Goal: Task Accomplishment & Management: Manage account settings

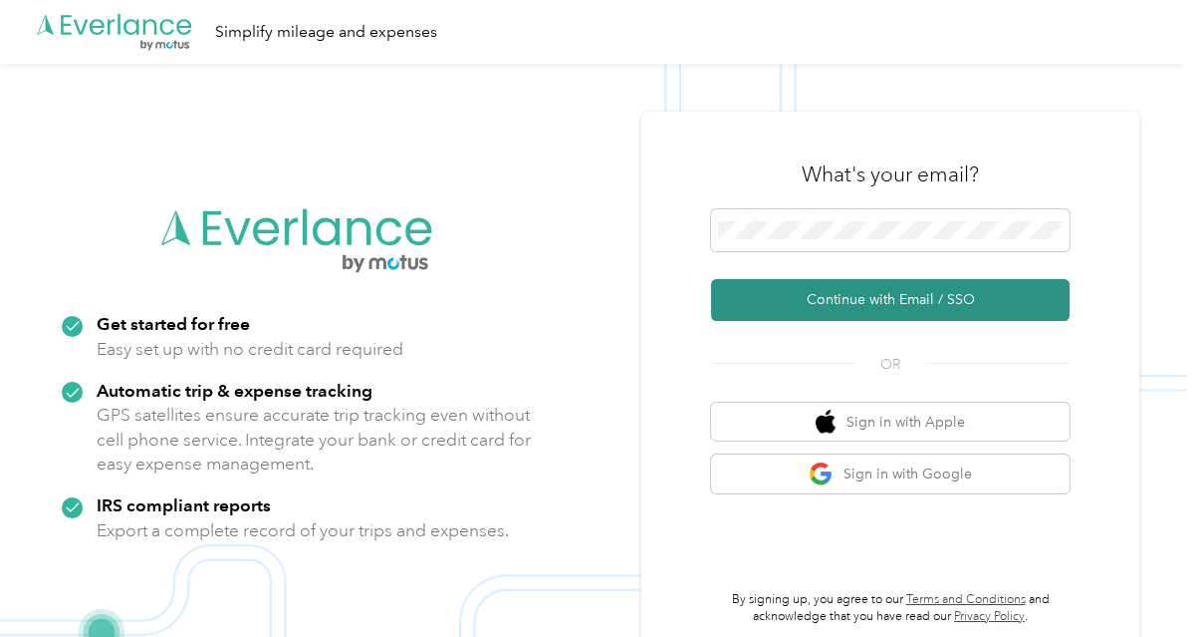
click at [907, 296] on button "Continue with Email / SSO" at bounding box center [890, 300] width 359 height 42
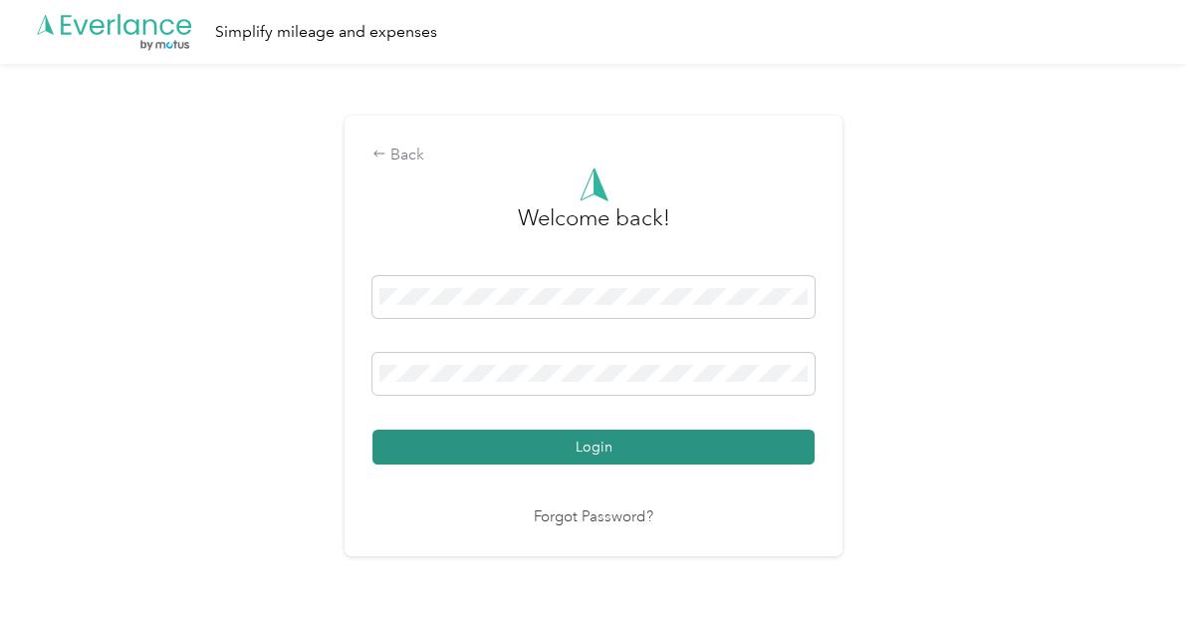
click at [585, 447] on button "Login" at bounding box center [594, 446] width 442 height 35
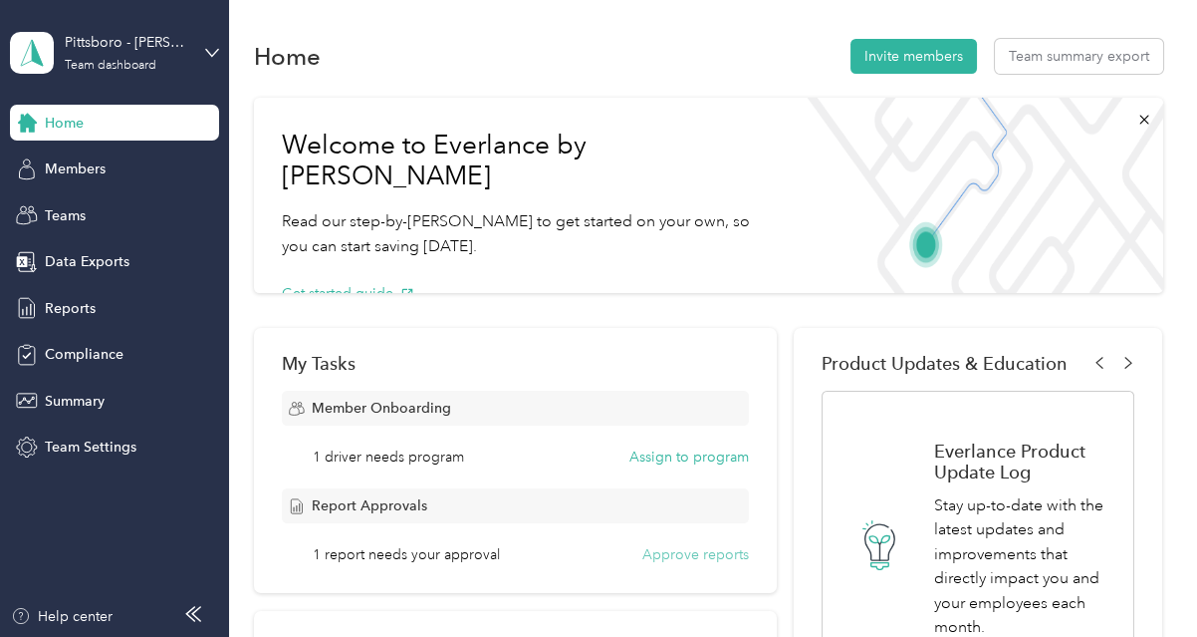
click at [700, 550] on button "Approve reports" at bounding box center [696, 554] width 107 height 21
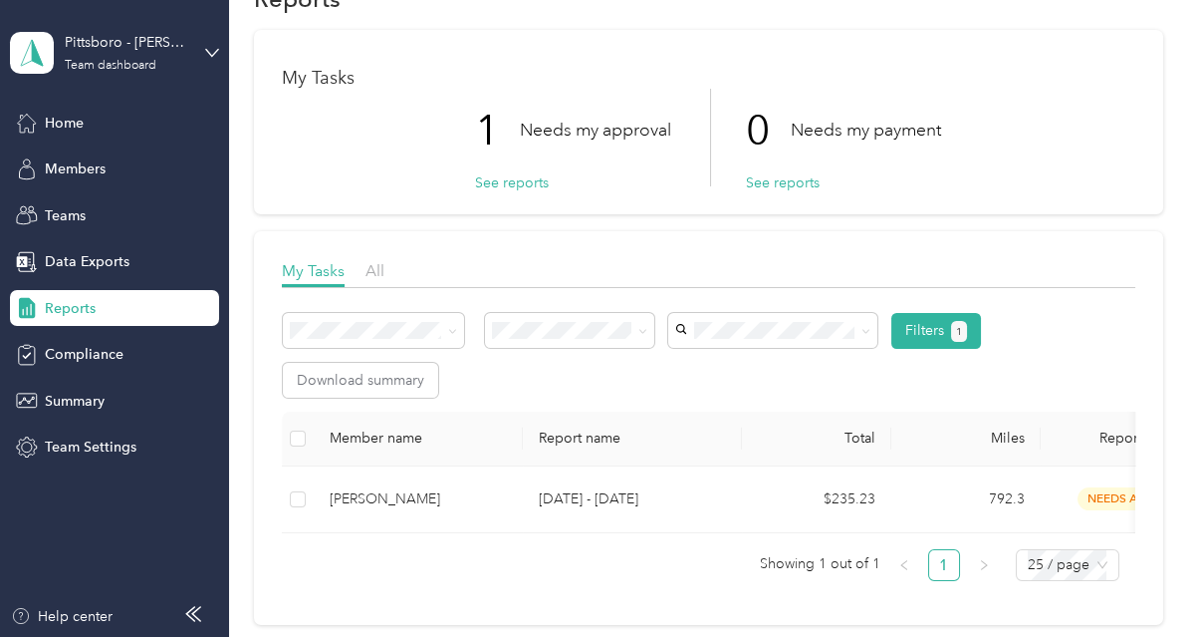
scroll to position [100, 0]
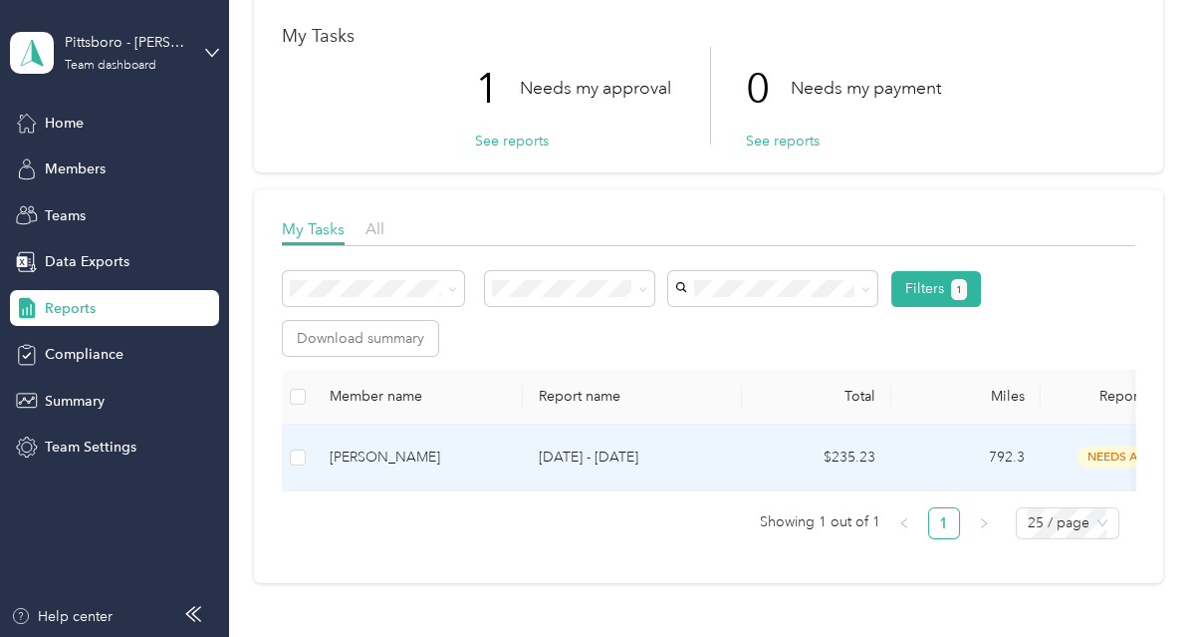
click at [419, 447] on div "[PERSON_NAME]" at bounding box center [418, 457] width 177 height 22
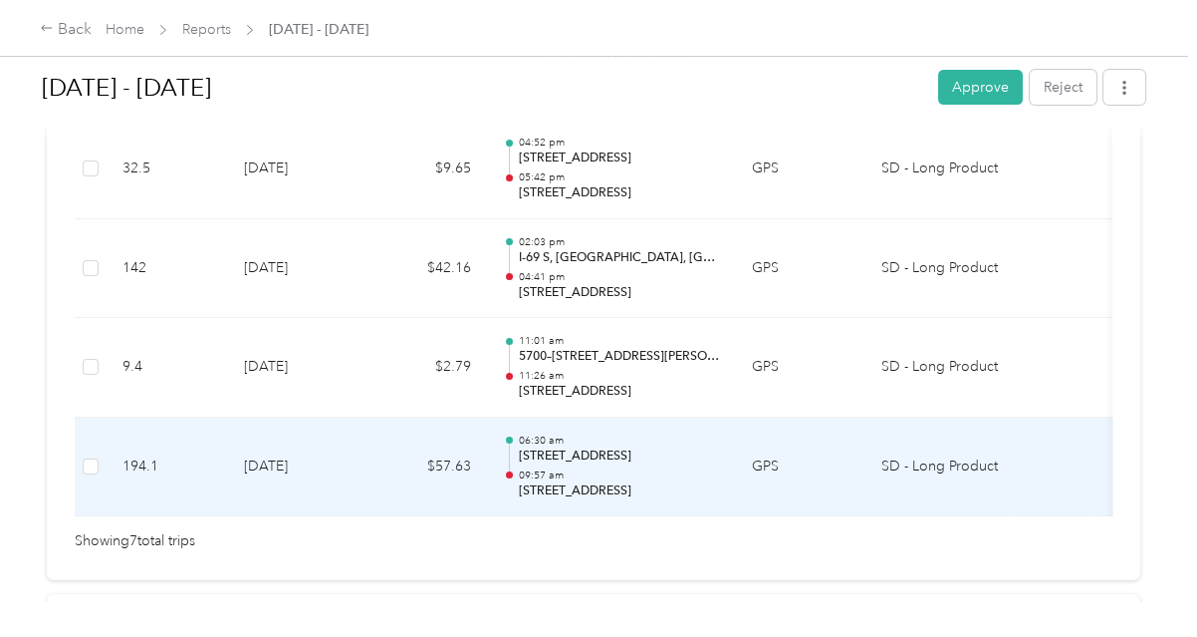
scroll to position [996, 0]
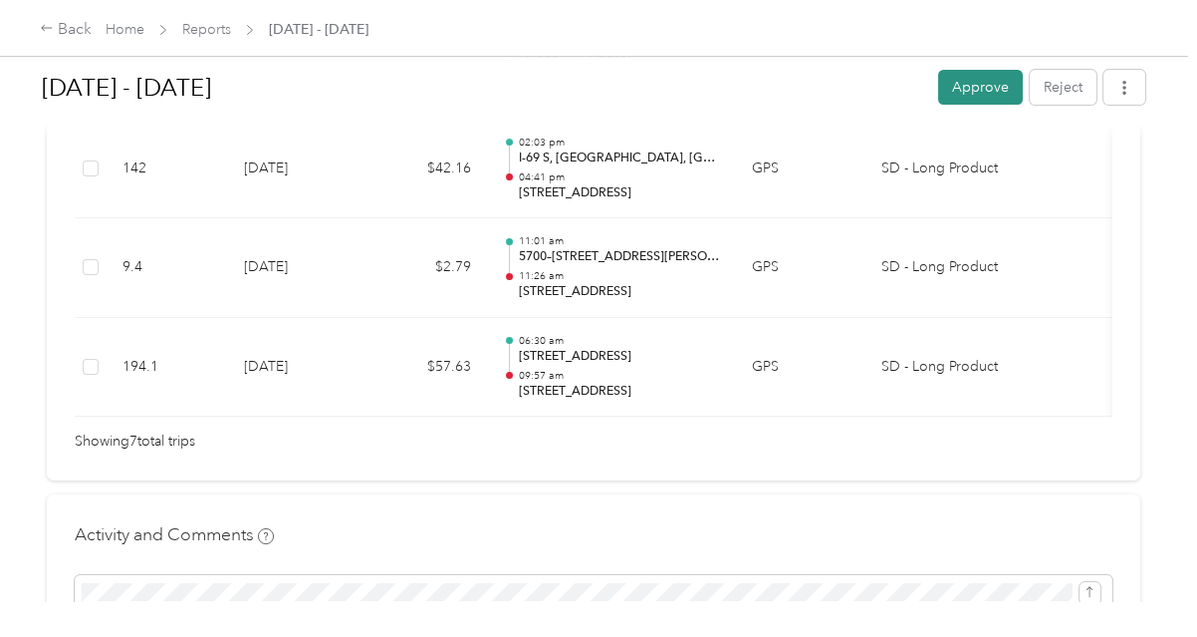
click at [978, 81] on button "Approve" at bounding box center [980, 87] width 85 height 35
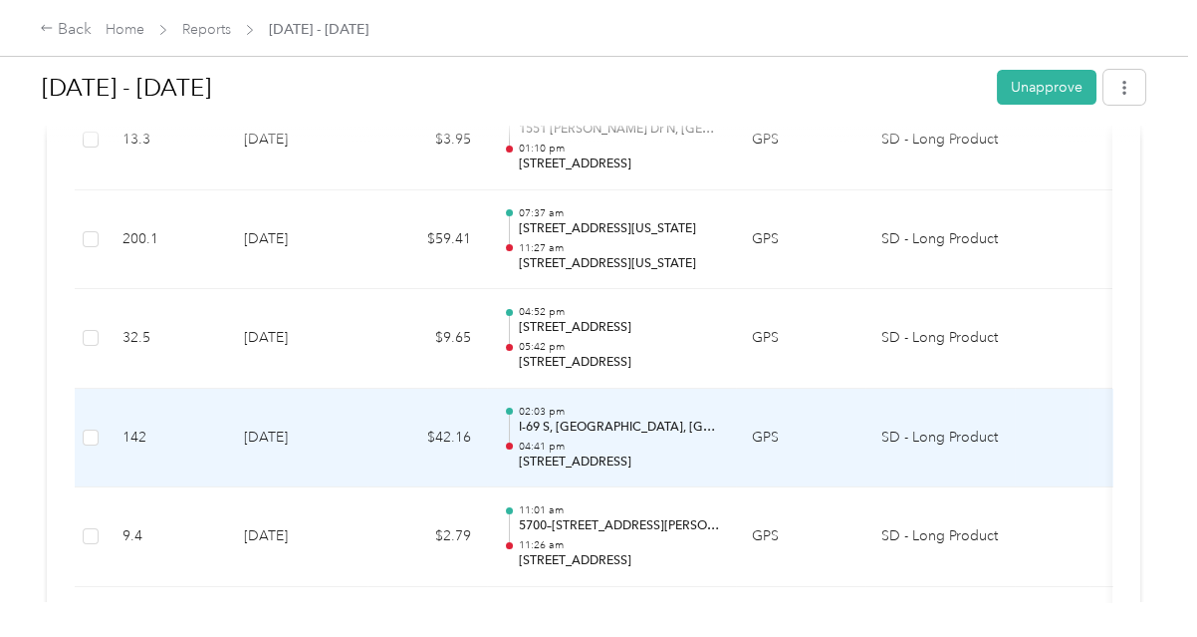
scroll to position [697, 0]
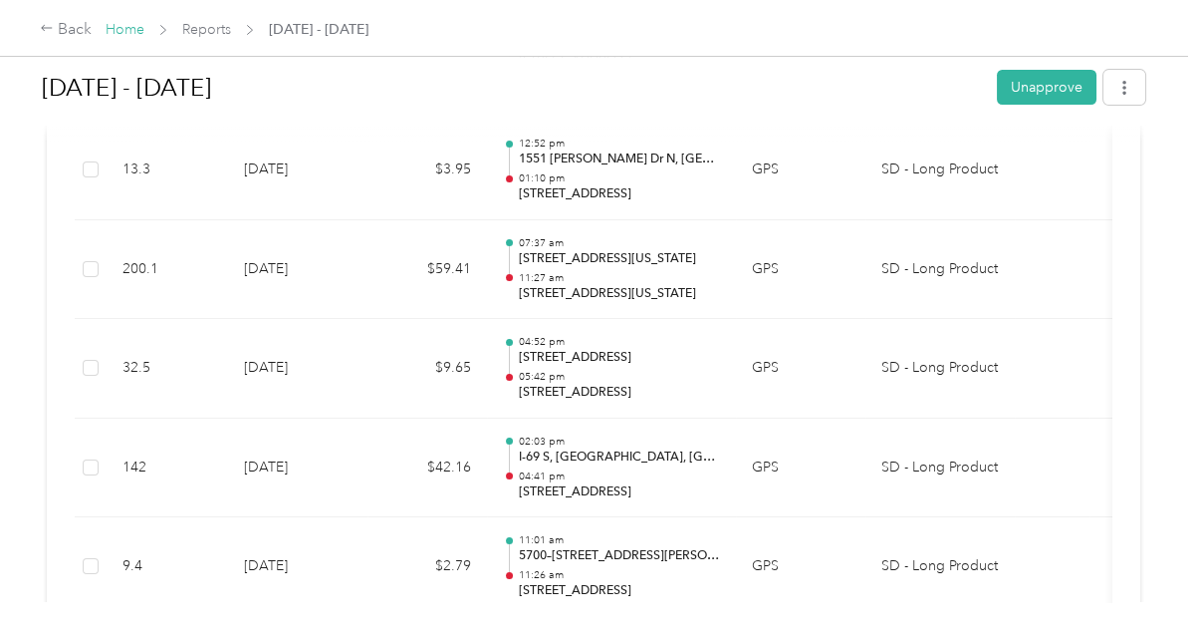
click at [131, 30] on link "Home" at bounding box center [125, 29] width 39 height 17
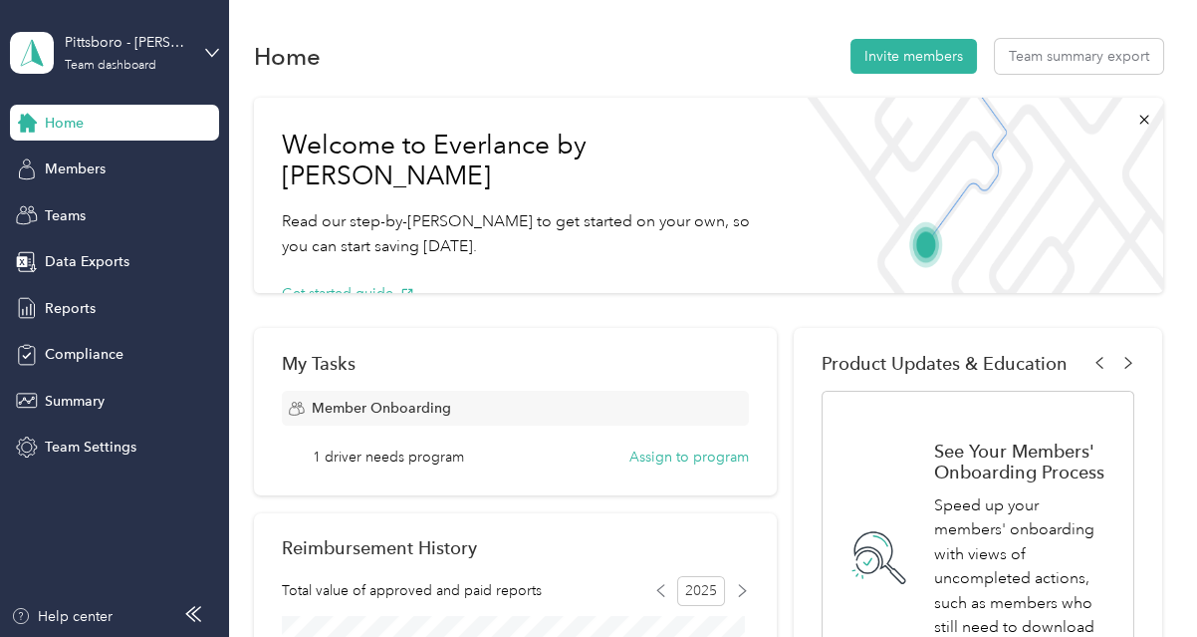
click at [566, 58] on div "Home Invite members Team summary export" at bounding box center [709, 56] width 910 height 42
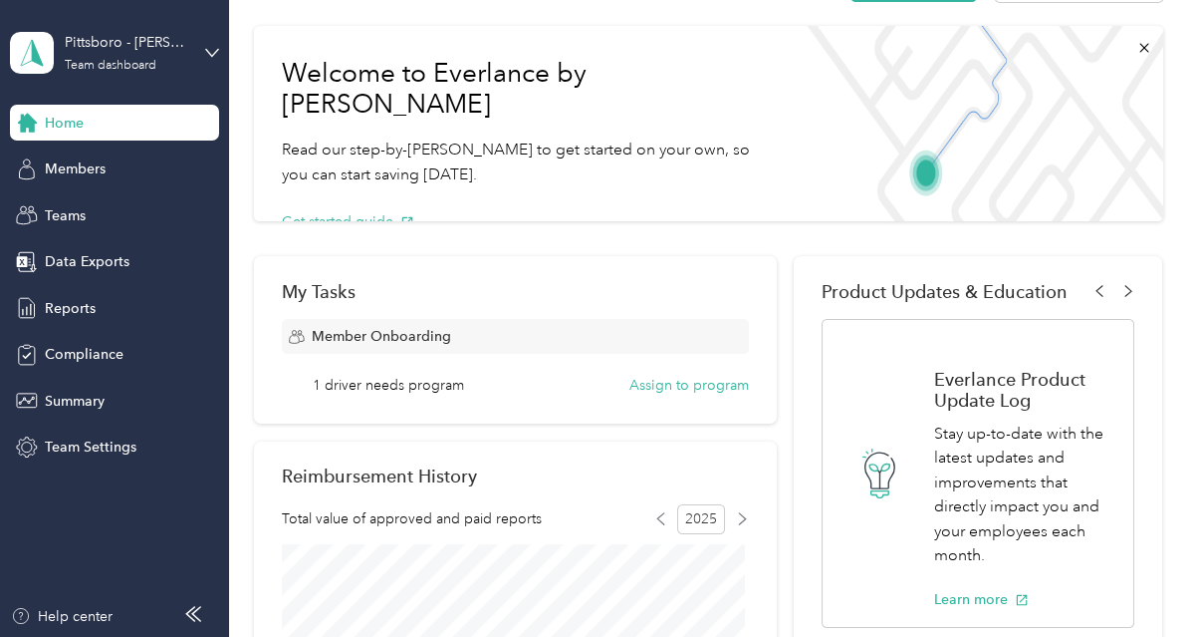
scroll to position [100, 0]
